Goal: Entertainment & Leisure: Consume media (video, audio)

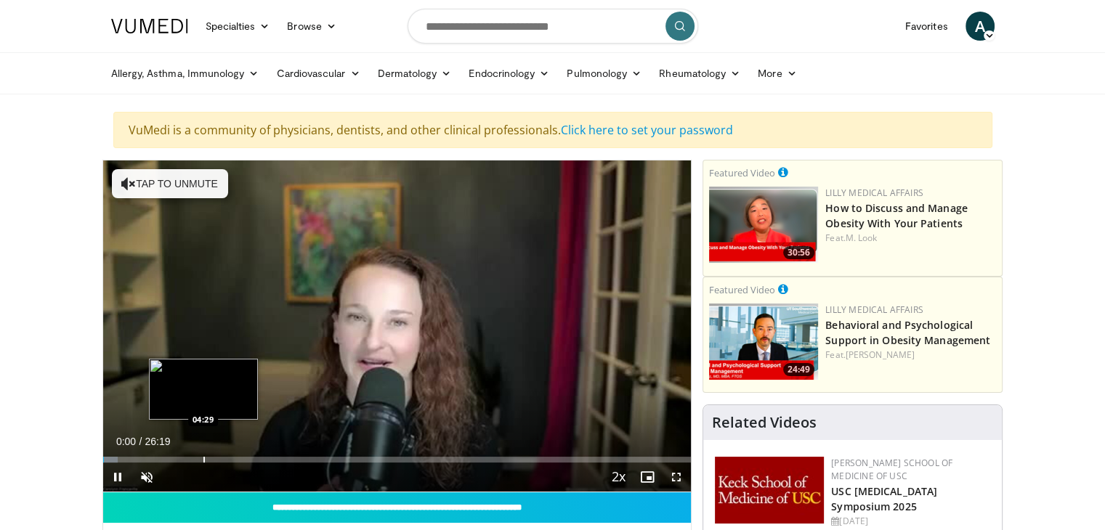
click at [203, 457] on div "Progress Bar" at bounding box center [203, 460] width 1 height 6
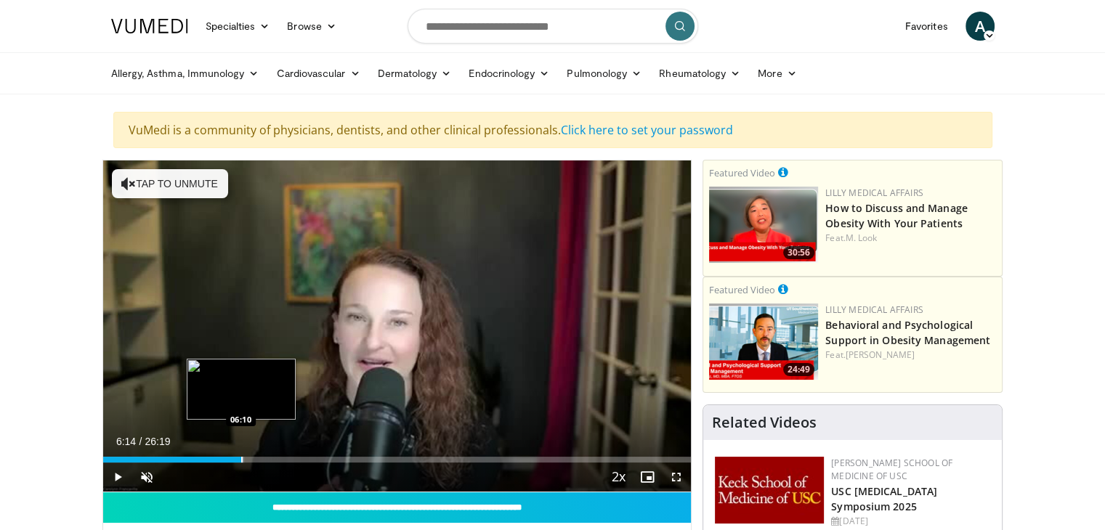
click at [241, 457] on div "Progress Bar" at bounding box center [241, 460] width 1 height 6
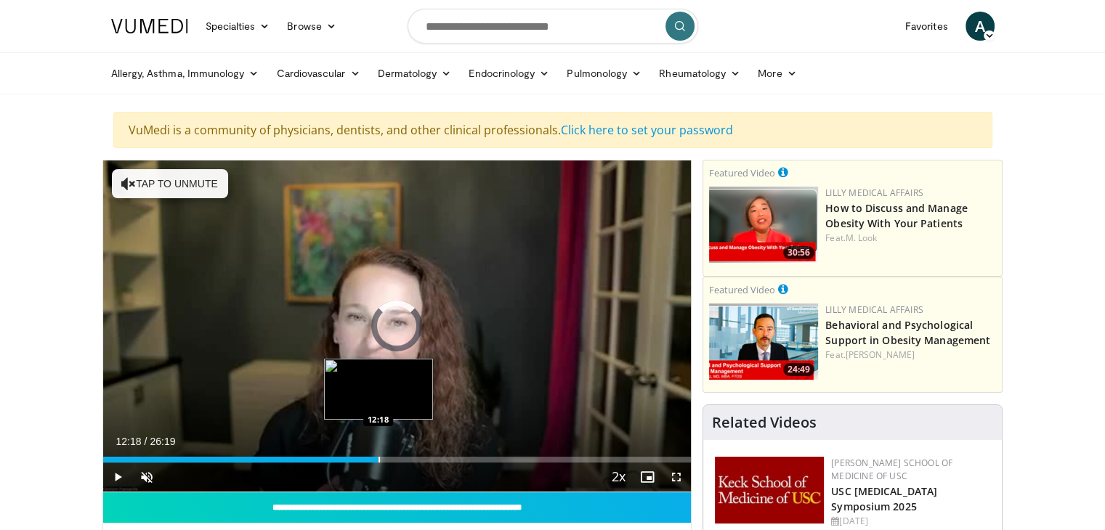
click at [378, 453] on div "Loaded : 27.82% 06:14 12:18" at bounding box center [397, 456] width 589 height 14
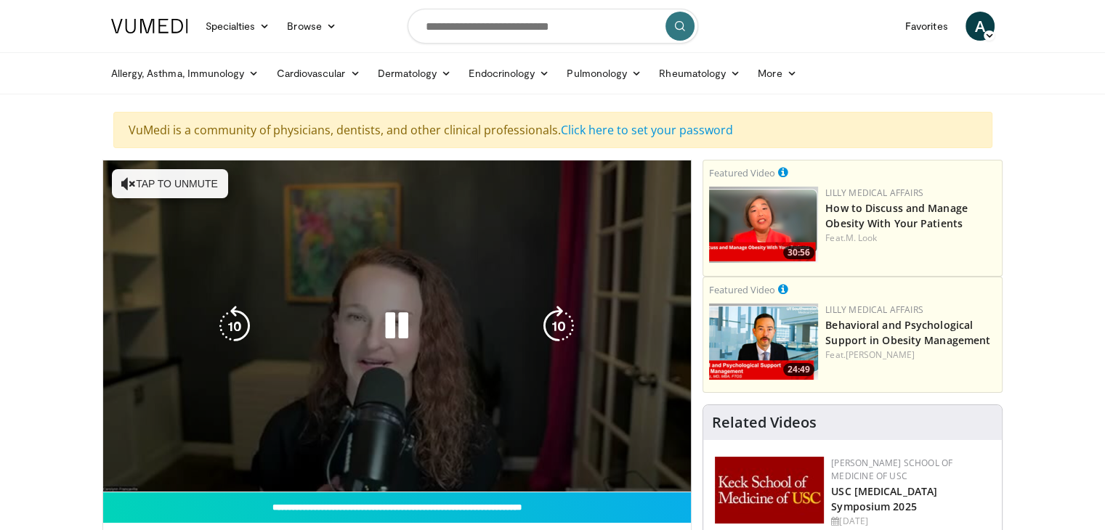
click at [471, 478] on div "Loaded : 50.58% 12:18 12:18" at bounding box center [397, 485] width 589 height 14
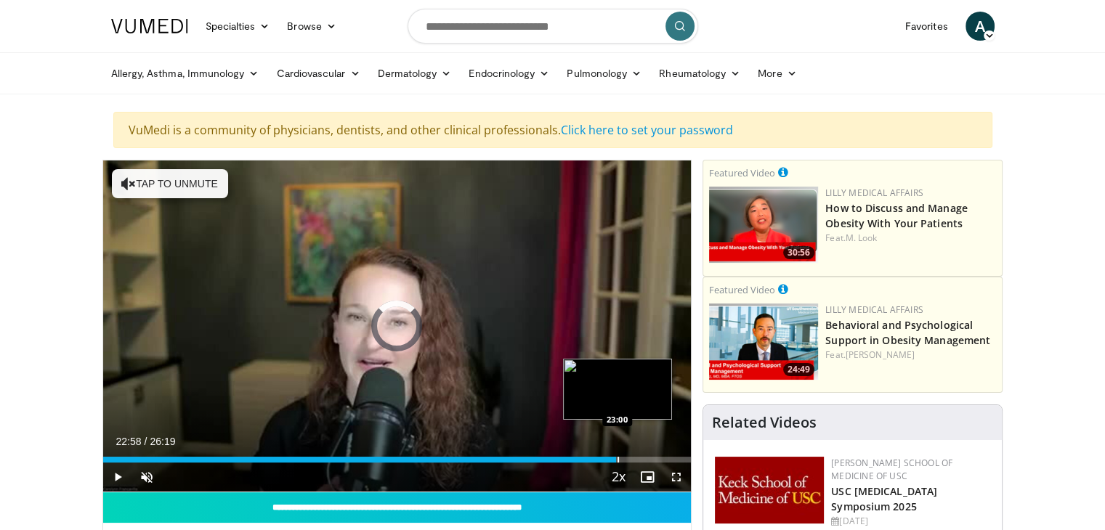
click at [616, 452] on div "Loaded : 0.00% 22:58 23:00" at bounding box center [397, 456] width 589 height 14
